Goal: Information Seeking & Learning: Learn about a topic

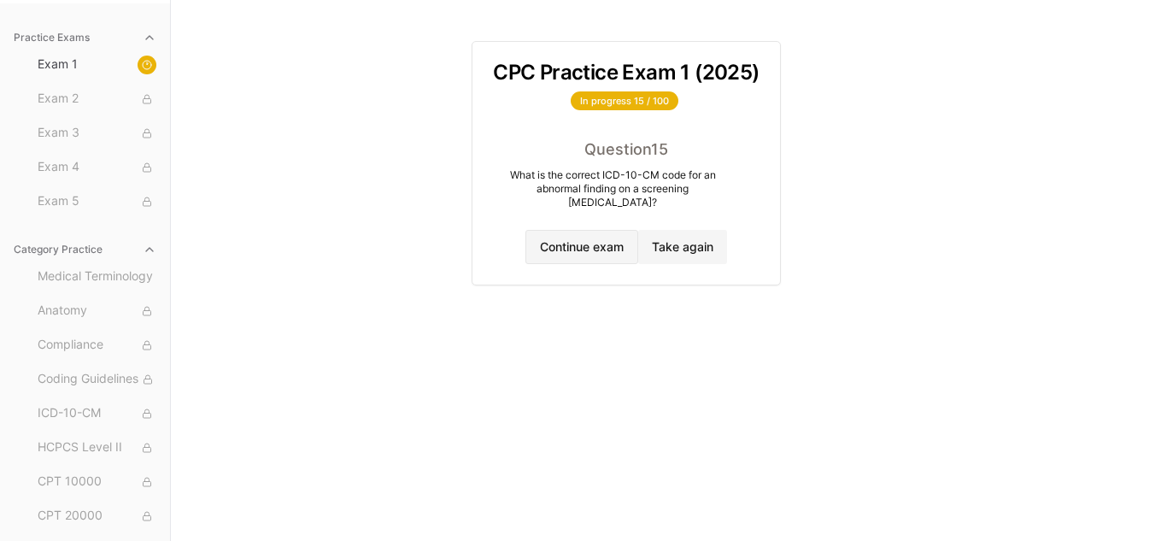
click at [574, 239] on button "Continue exam" at bounding box center [581, 247] width 113 height 34
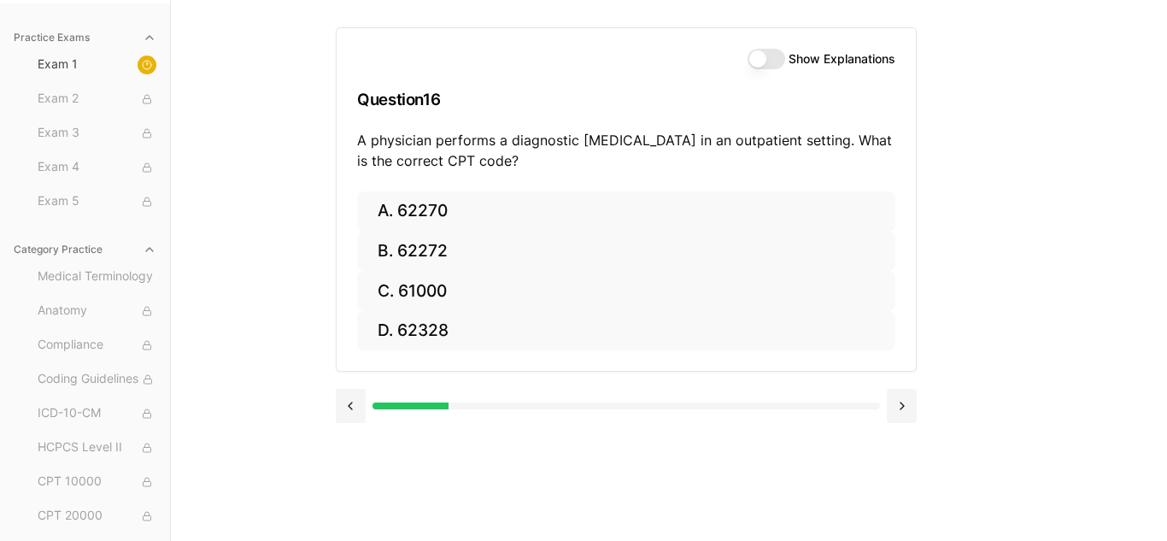
click at [776, 59] on button "Show Explanations" at bounding box center [766, 59] width 38 height 20
type button "on"
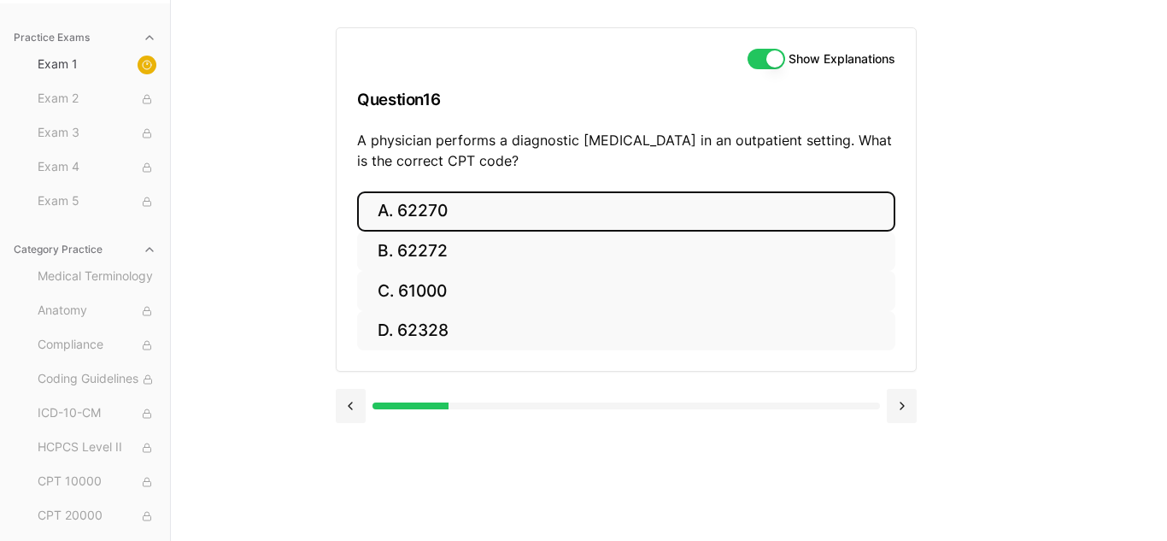
click at [419, 209] on button "A. 62270" at bounding box center [626, 211] width 538 height 40
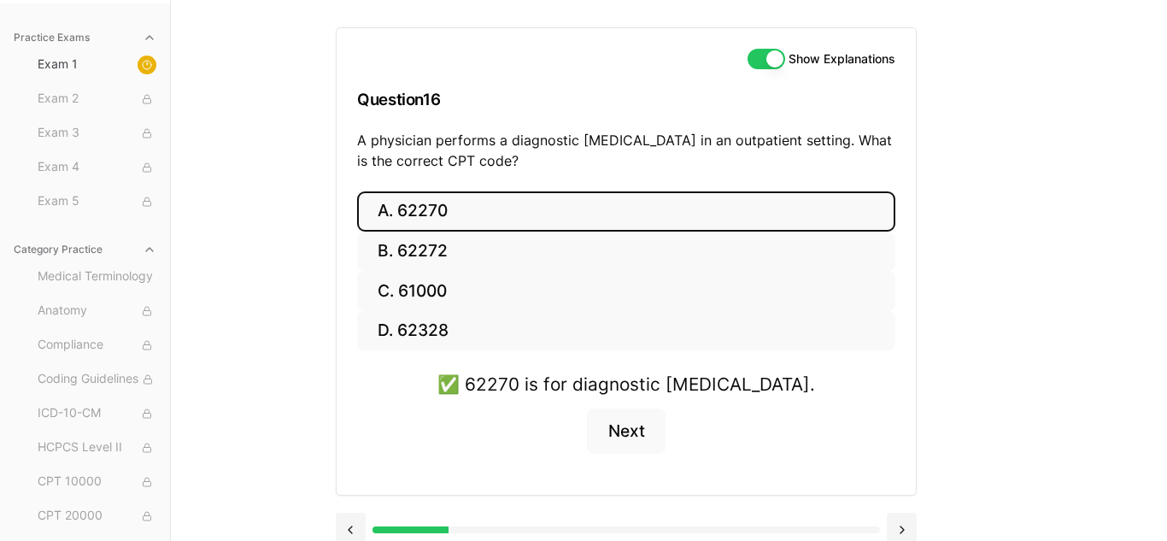
scroll to position [177, 0]
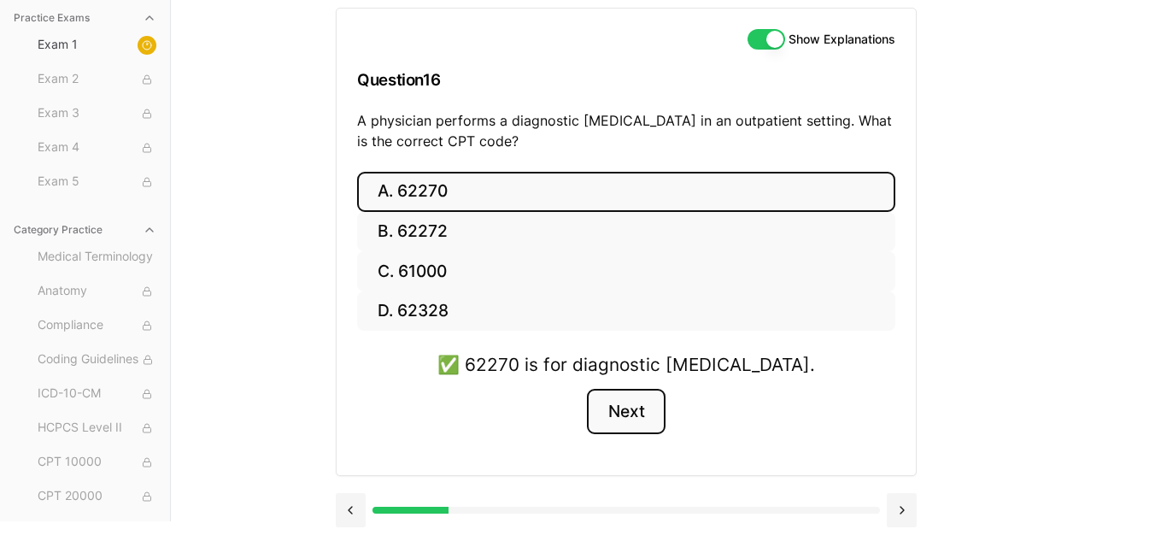
click at [635, 405] on button "Next" at bounding box center [626, 412] width 78 height 46
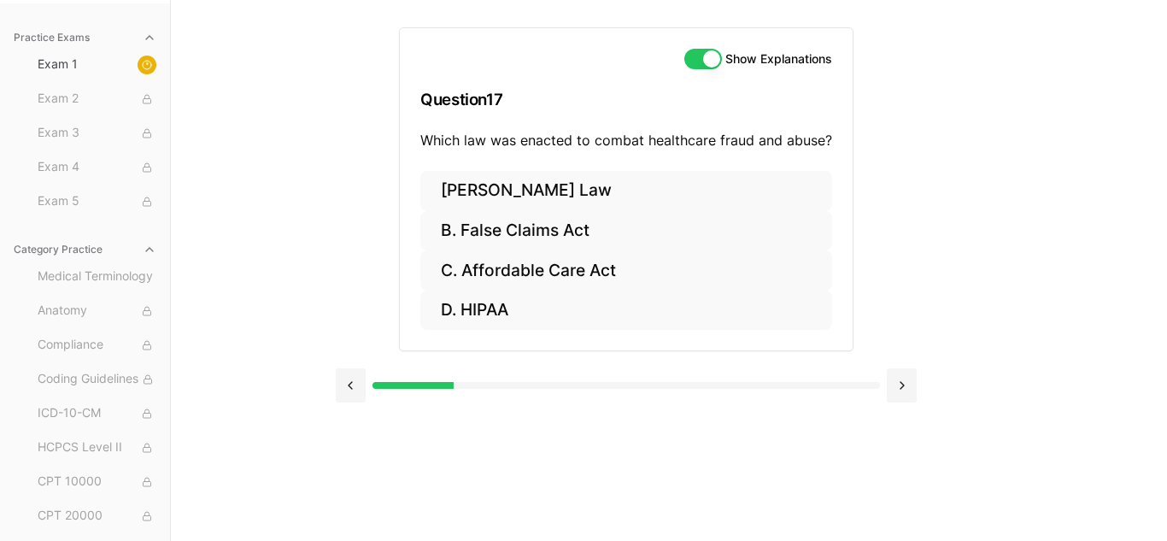
scroll to position [157, 0]
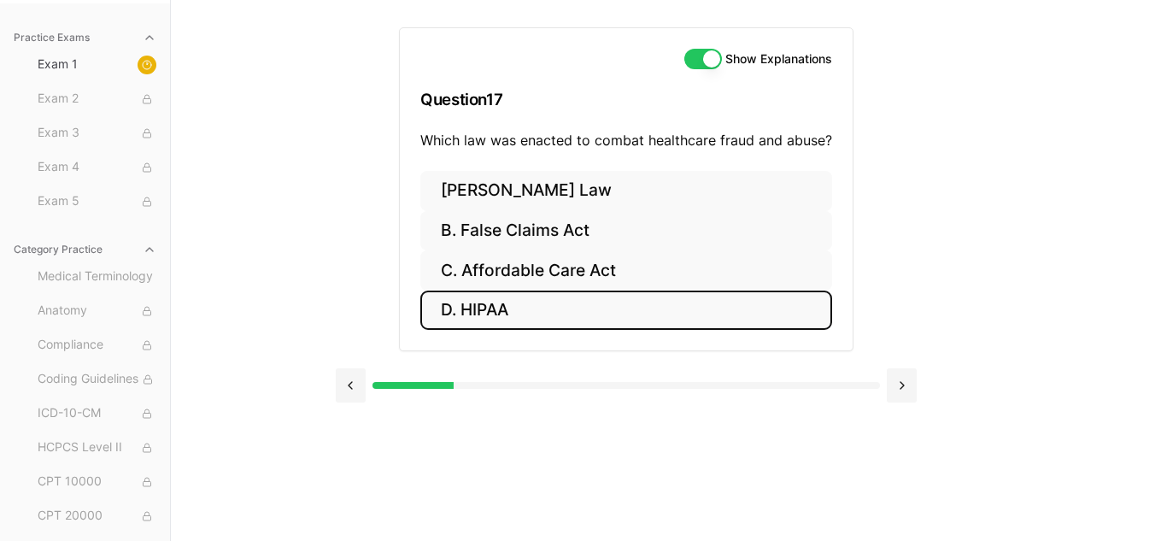
click at [507, 304] on button "D. HIPAA" at bounding box center [626, 310] width 412 height 40
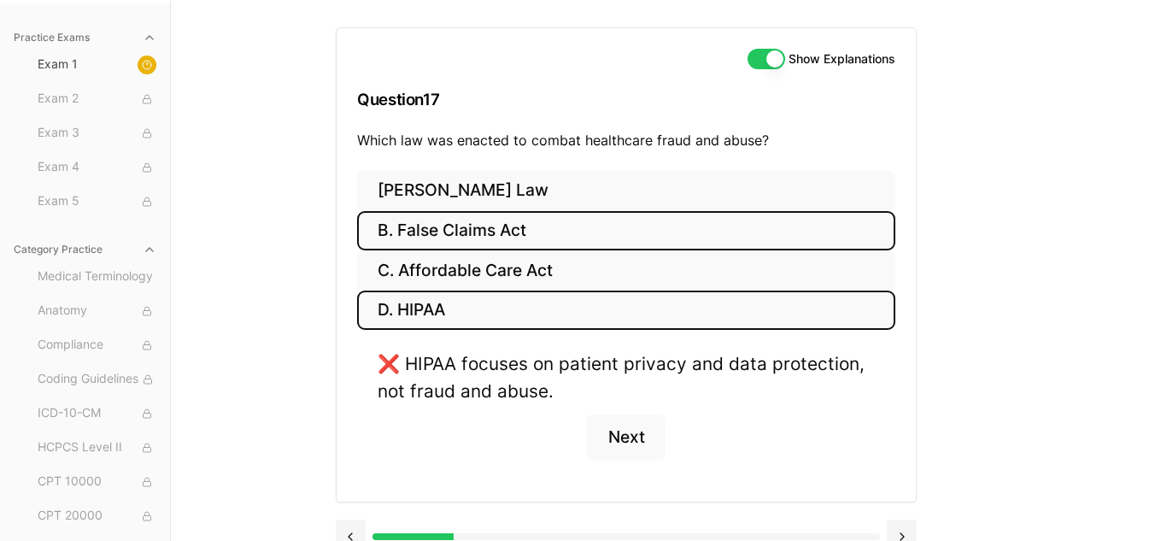
click at [423, 248] on button "B. False Claims Act" at bounding box center [626, 231] width 538 height 40
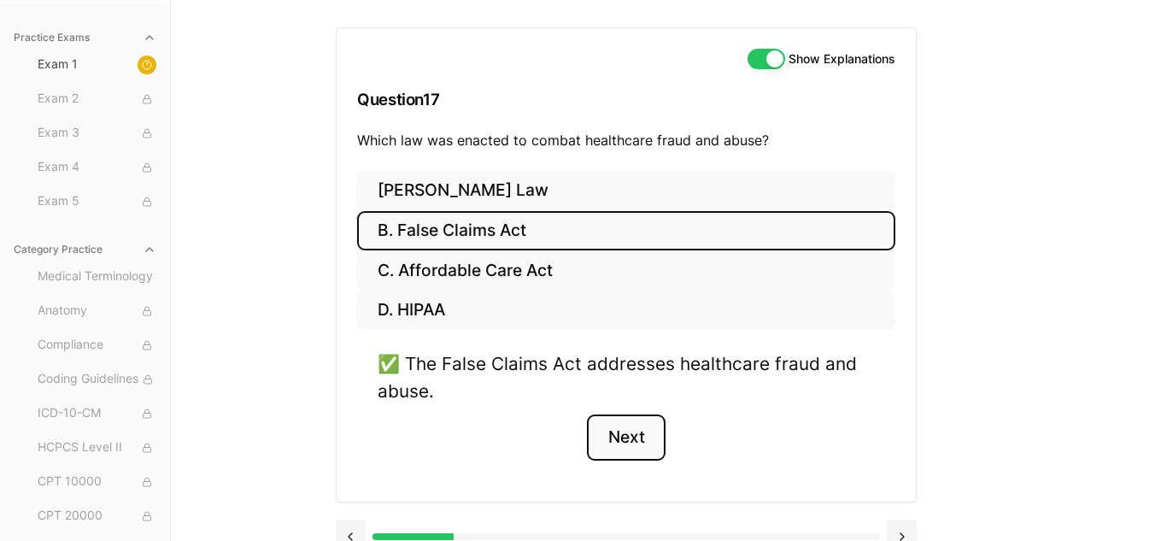
click at [641, 435] on button "Next" at bounding box center [626, 437] width 78 height 46
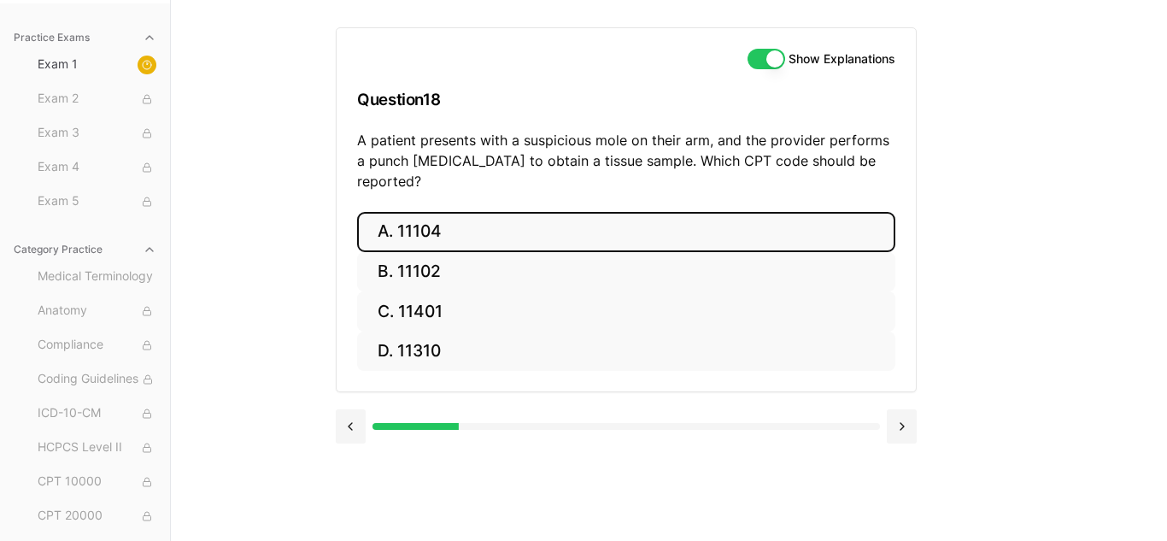
click at [423, 212] on button "A. 11104" at bounding box center [626, 232] width 538 height 40
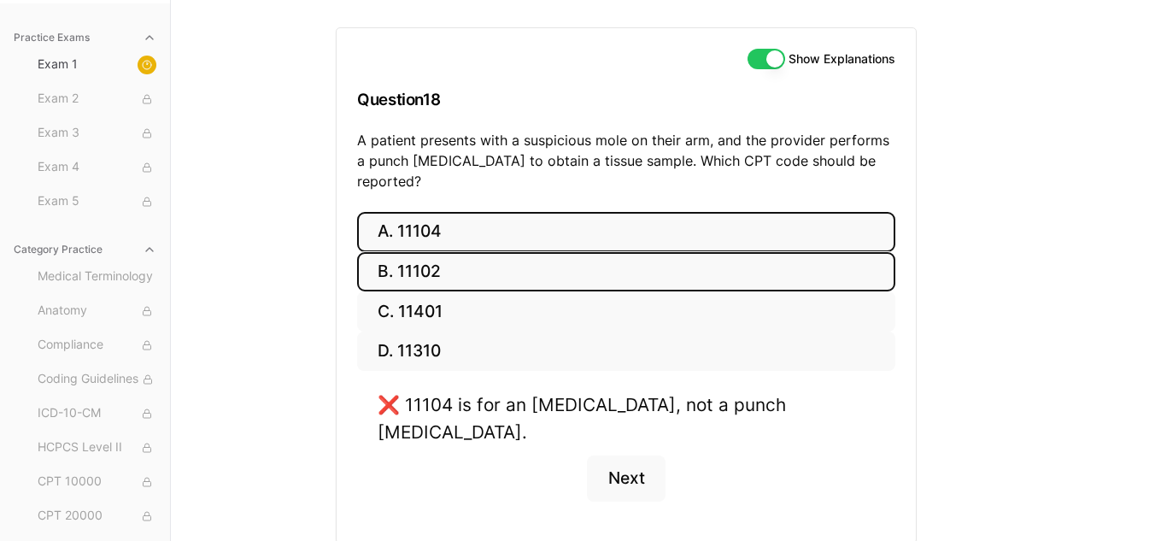
click at [401, 252] on button "B. 11102" at bounding box center [626, 272] width 538 height 40
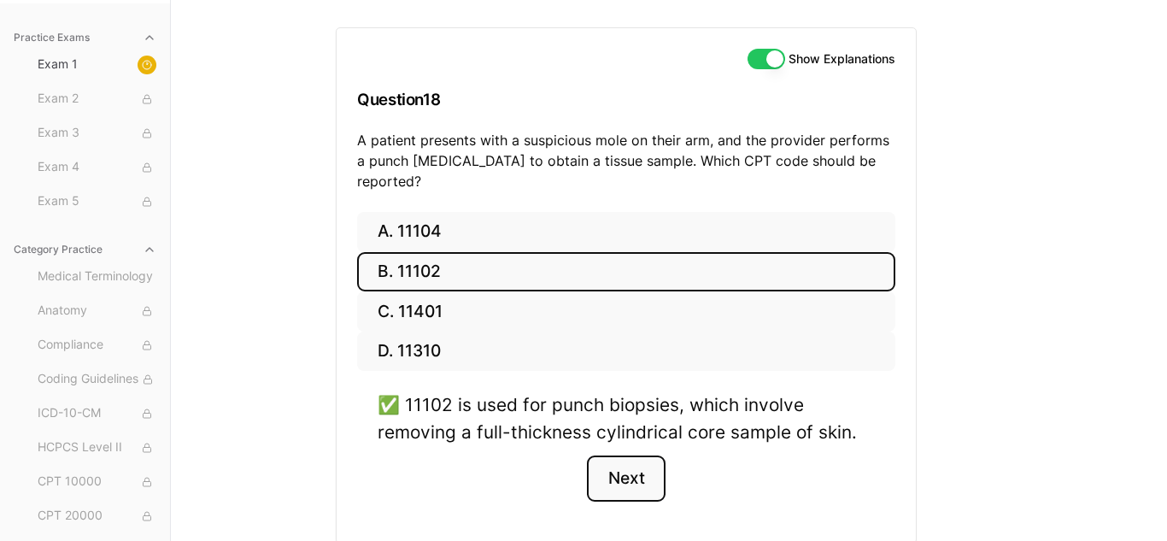
click at [642, 455] on button "Next" at bounding box center [626, 478] width 78 height 46
